Goal: Task Accomplishment & Management: Complete application form

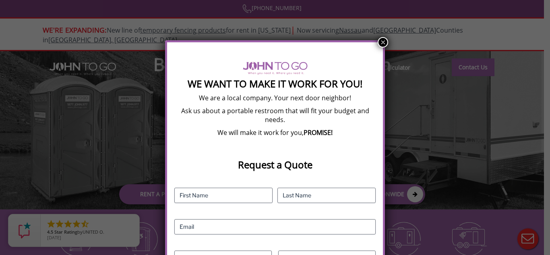
click at [352, 149] on h3 "Request a Quote" at bounding box center [274, 157] width 201 height 25
click at [384, 45] on button "×" at bounding box center [383, 42] width 10 height 10
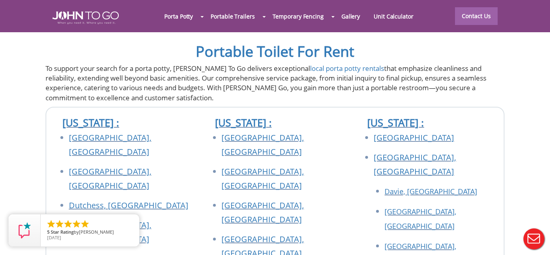
scroll to position [2781, 0]
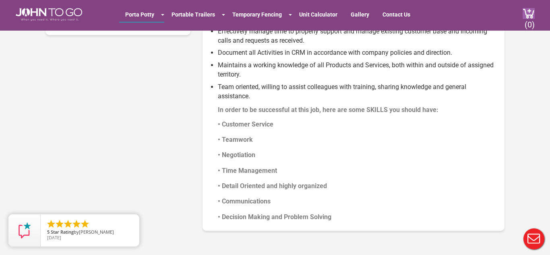
scroll to position [629, 0]
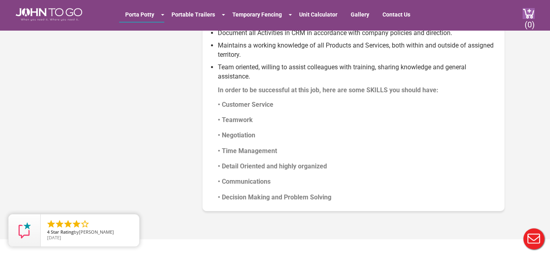
click at [544, 83] on section "Open Positions Full Time Customer Service Representative $22 - $24 an hour Full…" at bounding box center [275, 8] width 550 height 462
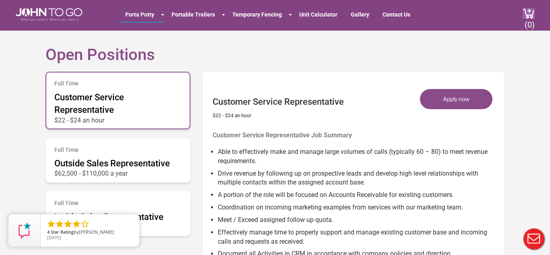
scroll to position [405, 0]
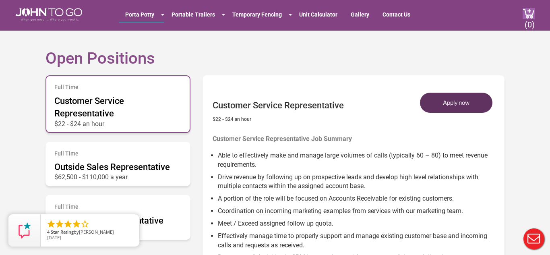
click at [476, 103] on button "Apply now" at bounding box center [456, 103] width 72 height 20
